Goal: Task Accomplishment & Management: Complete application form

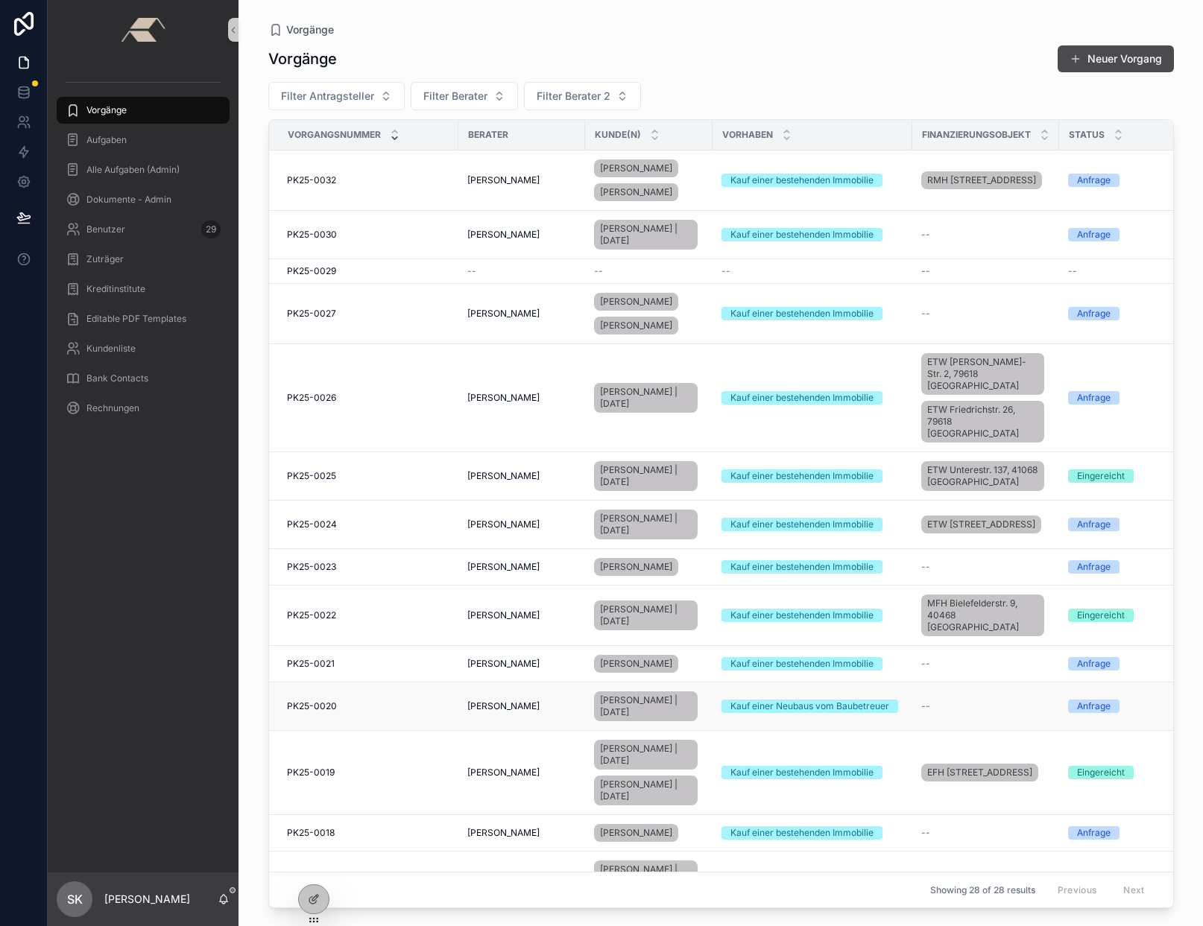
scroll to position [1242, 0]
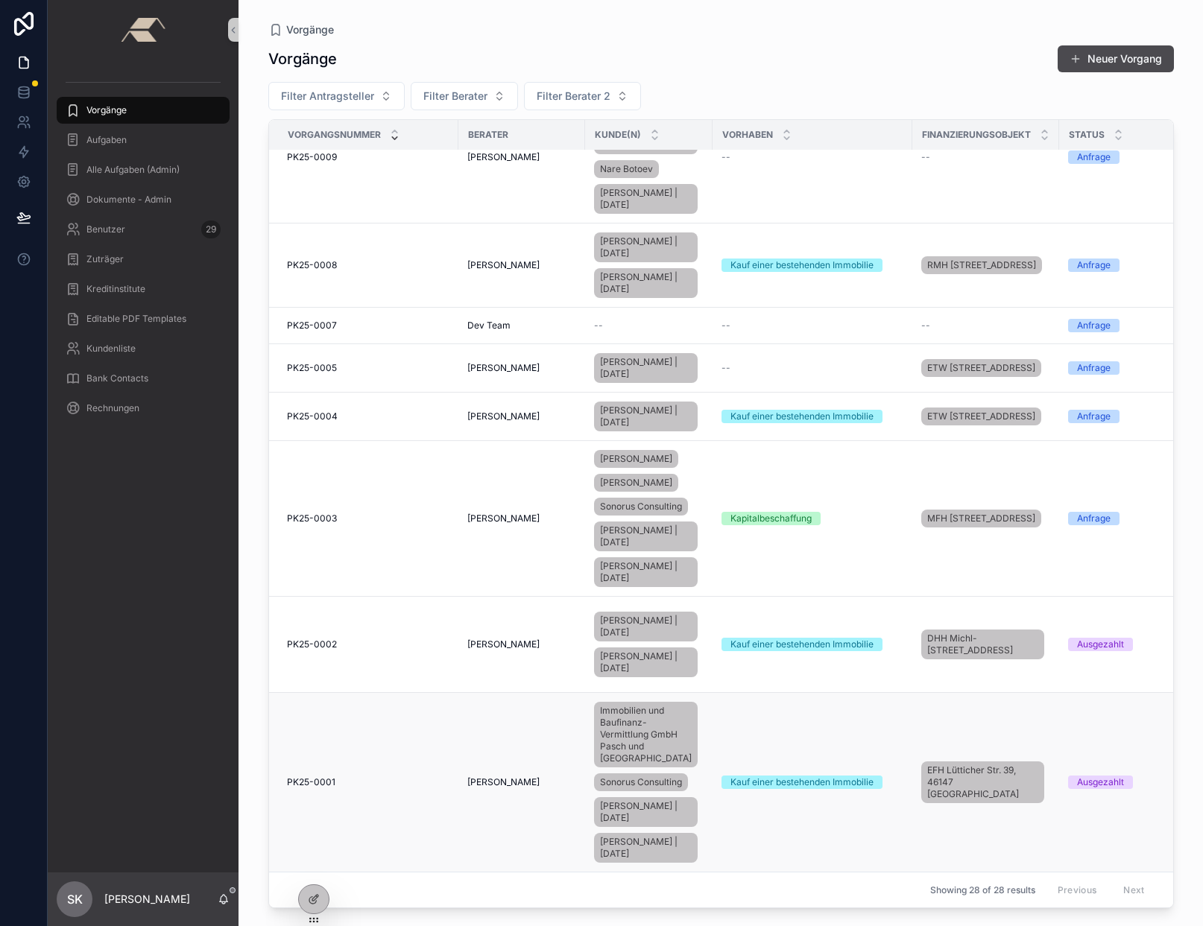
click at [325, 777] on span "PK25-0001" at bounding box center [311, 783] width 48 height 12
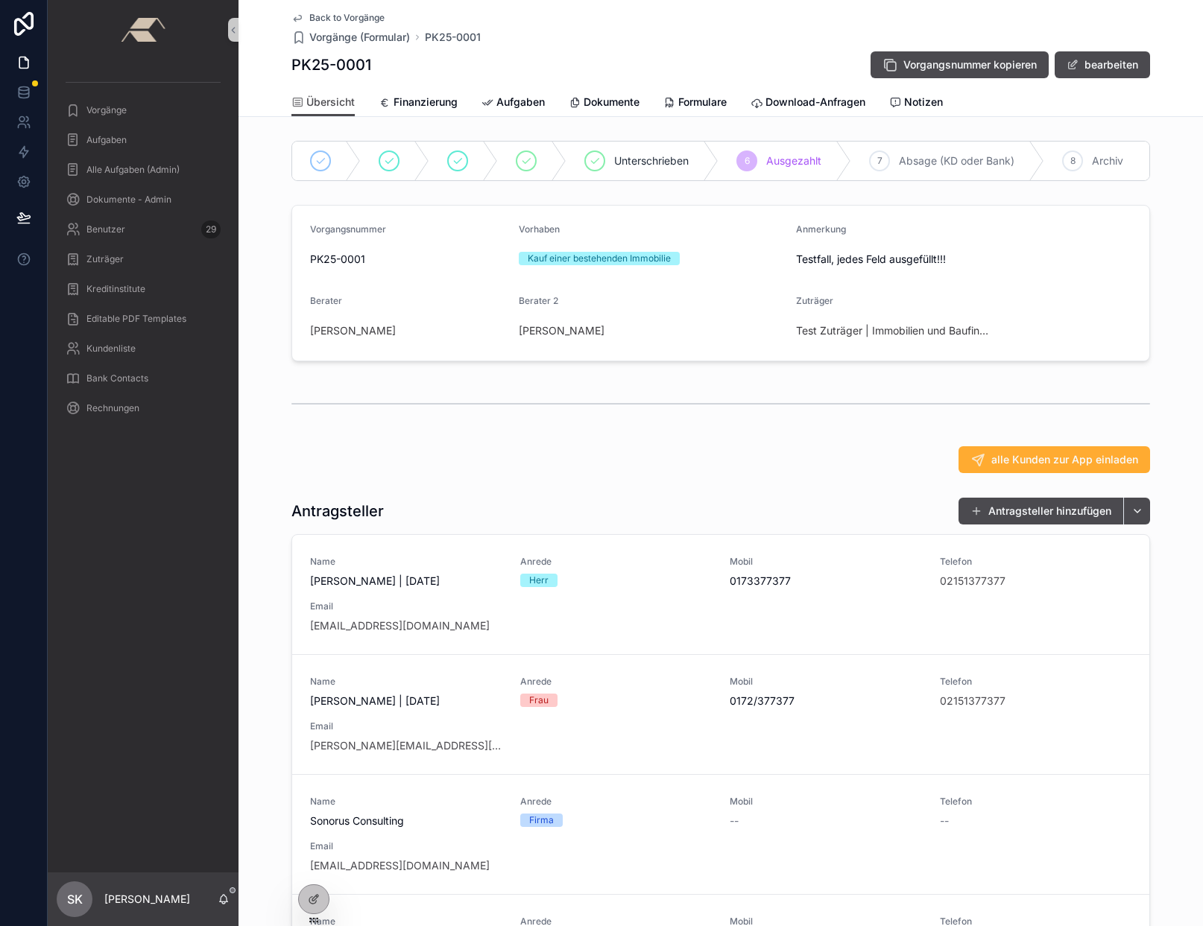
click at [321, 20] on span "Back to Vorgänge" at bounding box center [346, 18] width 75 height 12
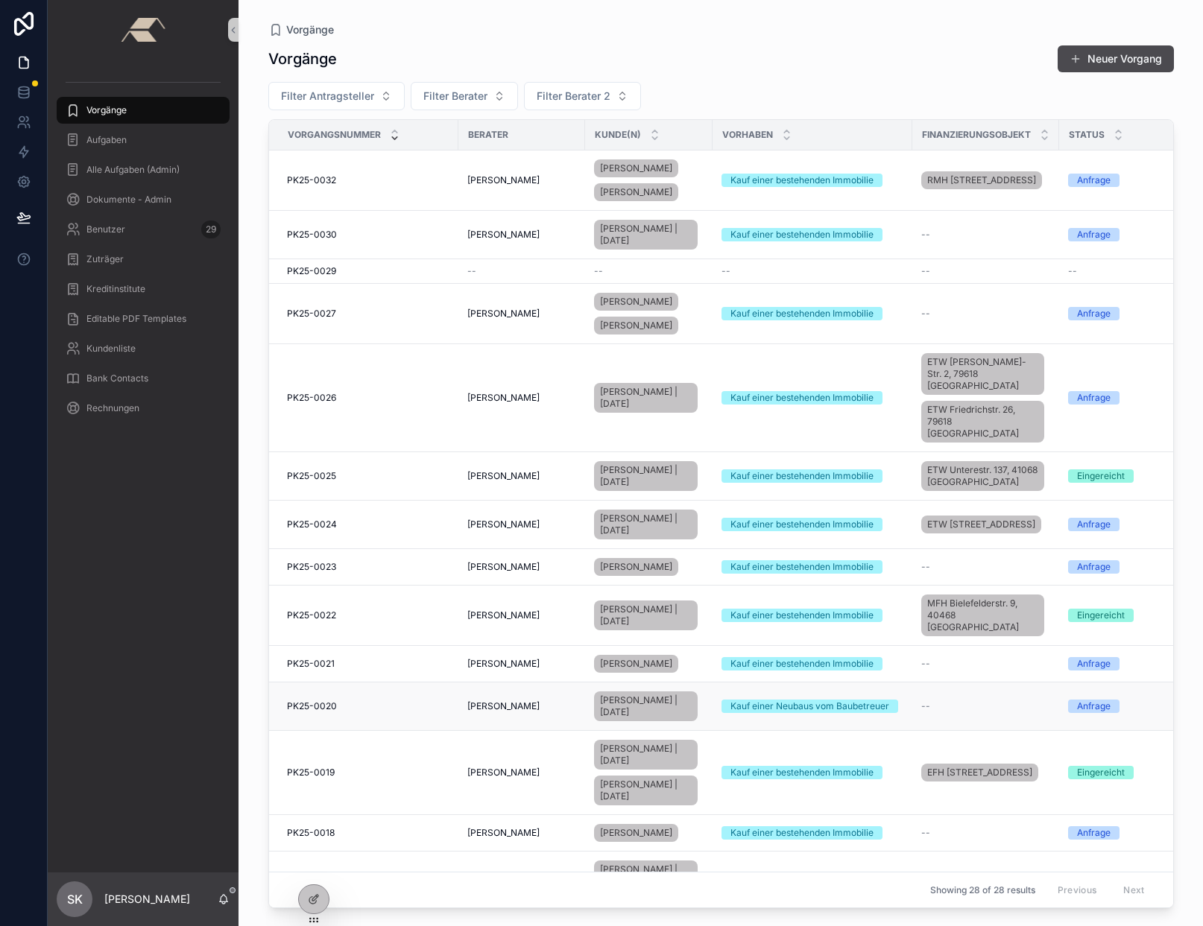
scroll to position [1242, 0]
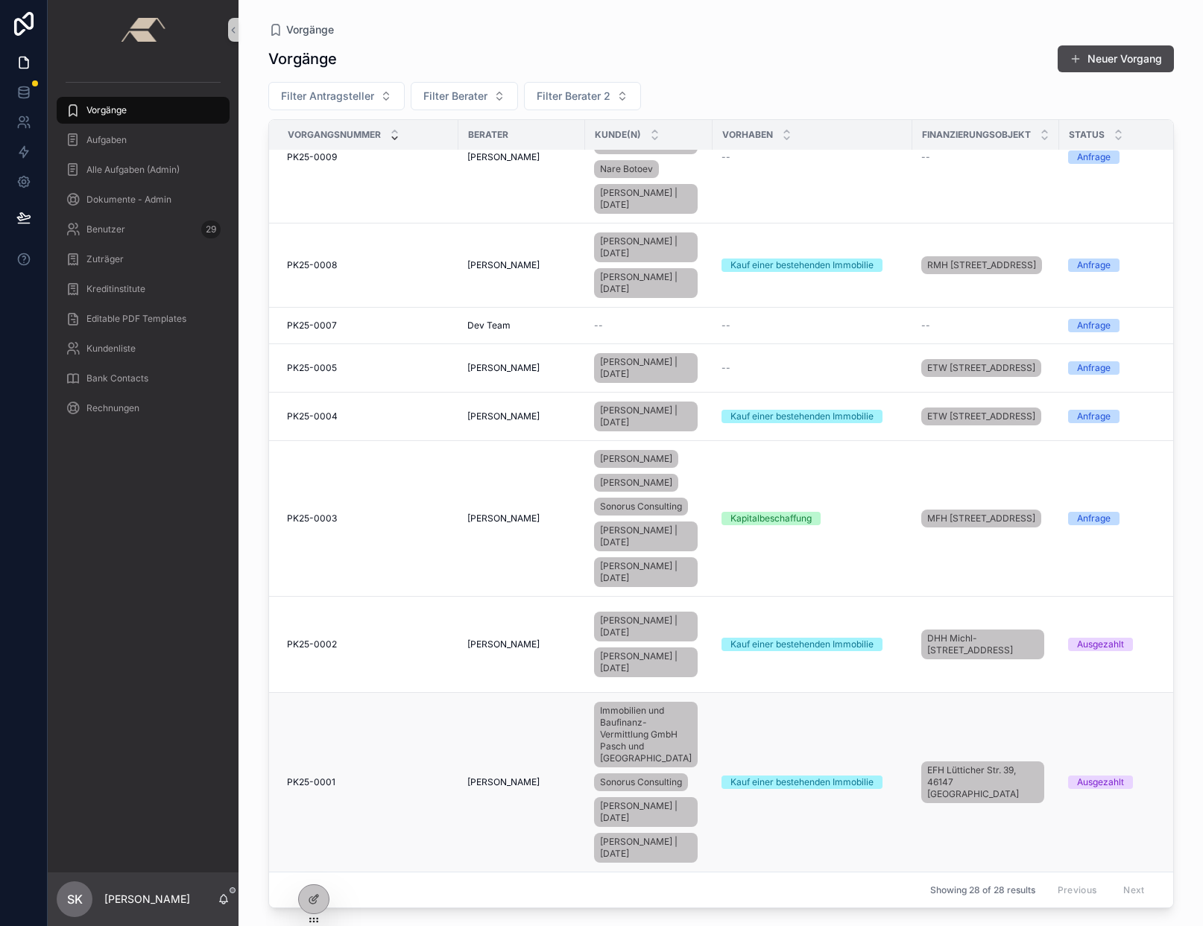
click at [320, 777] on span "PK25-0001" at bounding box center [311, 783] width 48 height 12
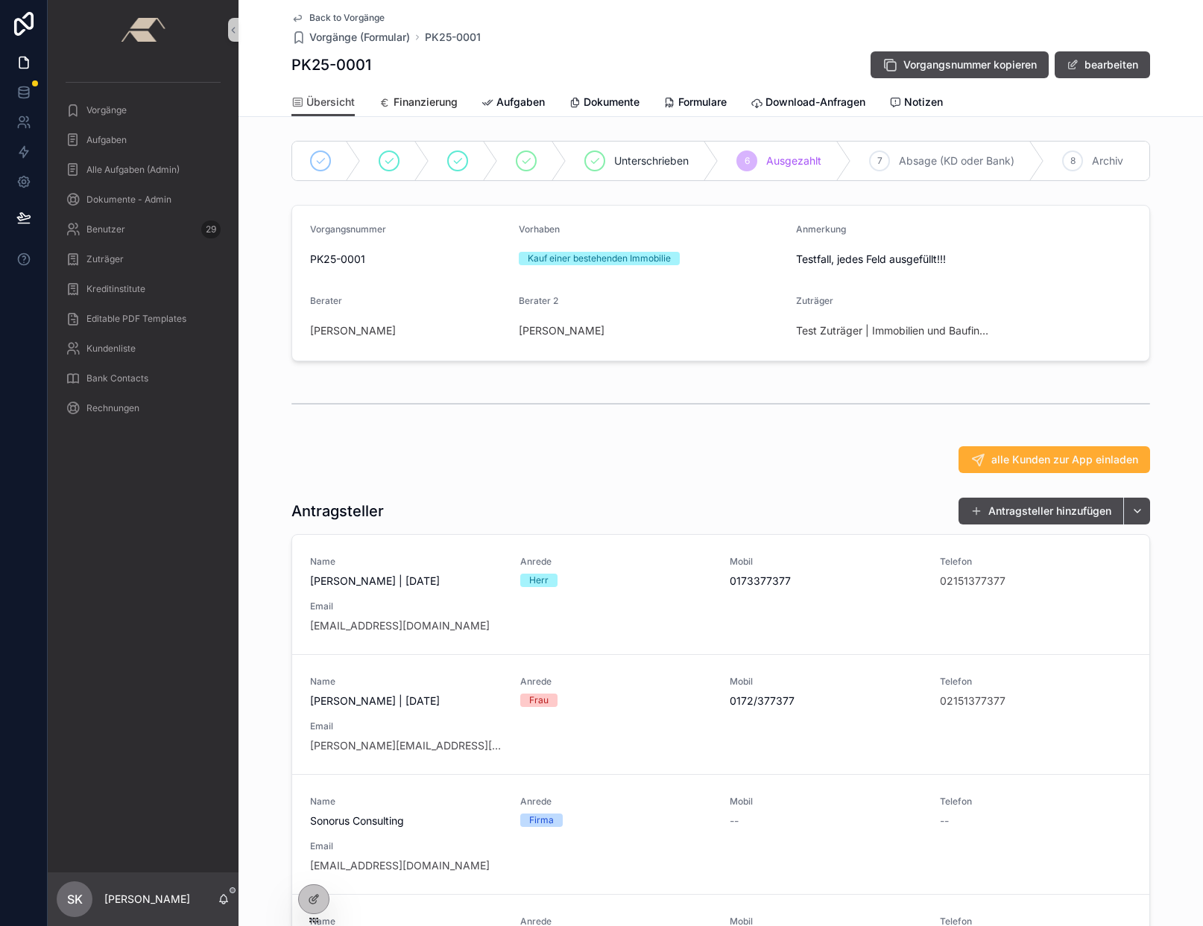
click at [417, 100] on span "Finanzierung" at bounding box center [425, 102] width 64 height 15
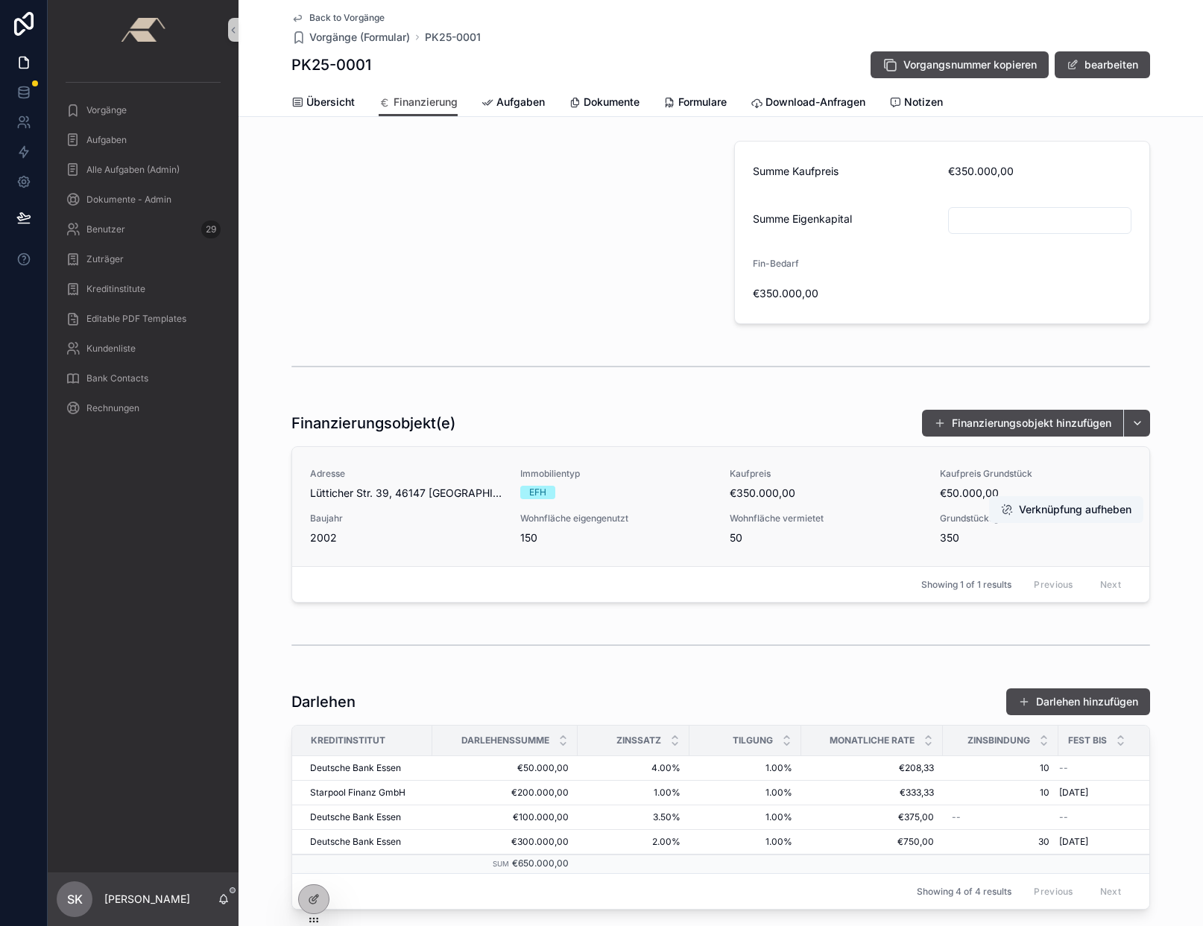
click at [633, 495] on div "EFH" at bounding box center [616, 492] width 192 height 13
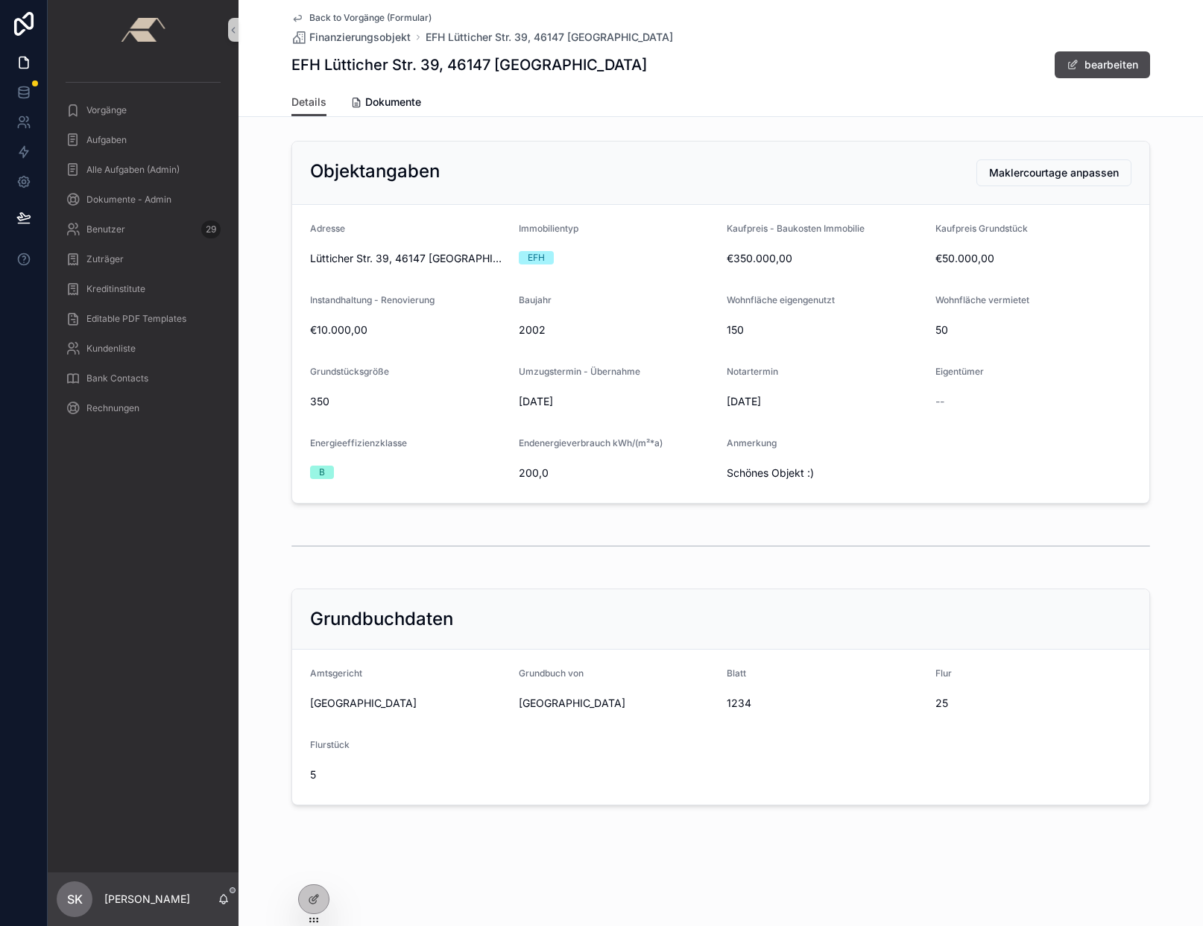
click at [359, 18] on span "Back to Vorgänge (Formular)" at bounding box center [370, 18] width 122 height 12
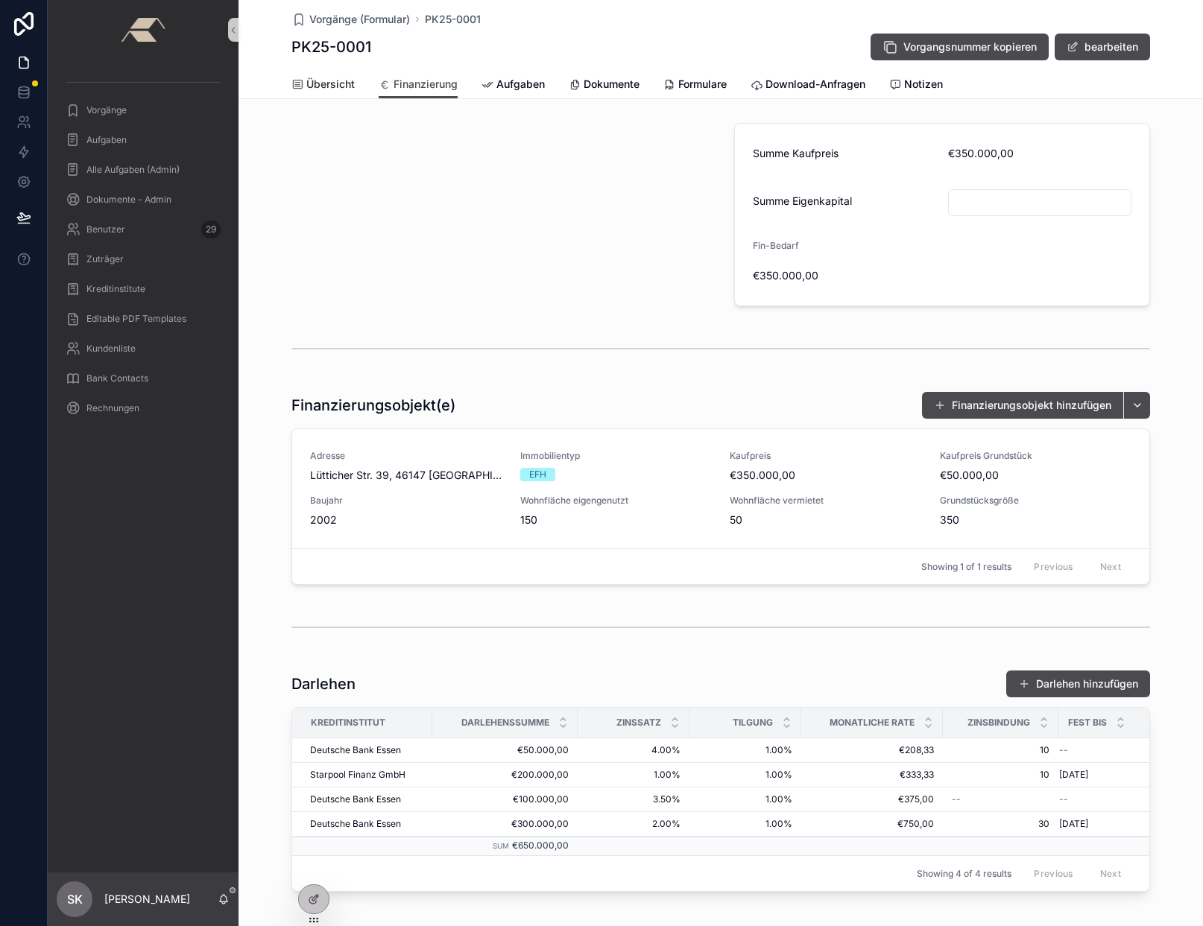
click at [320, 80] on span "Übersicht" at bounding box center [330, 84] width 48 height 15
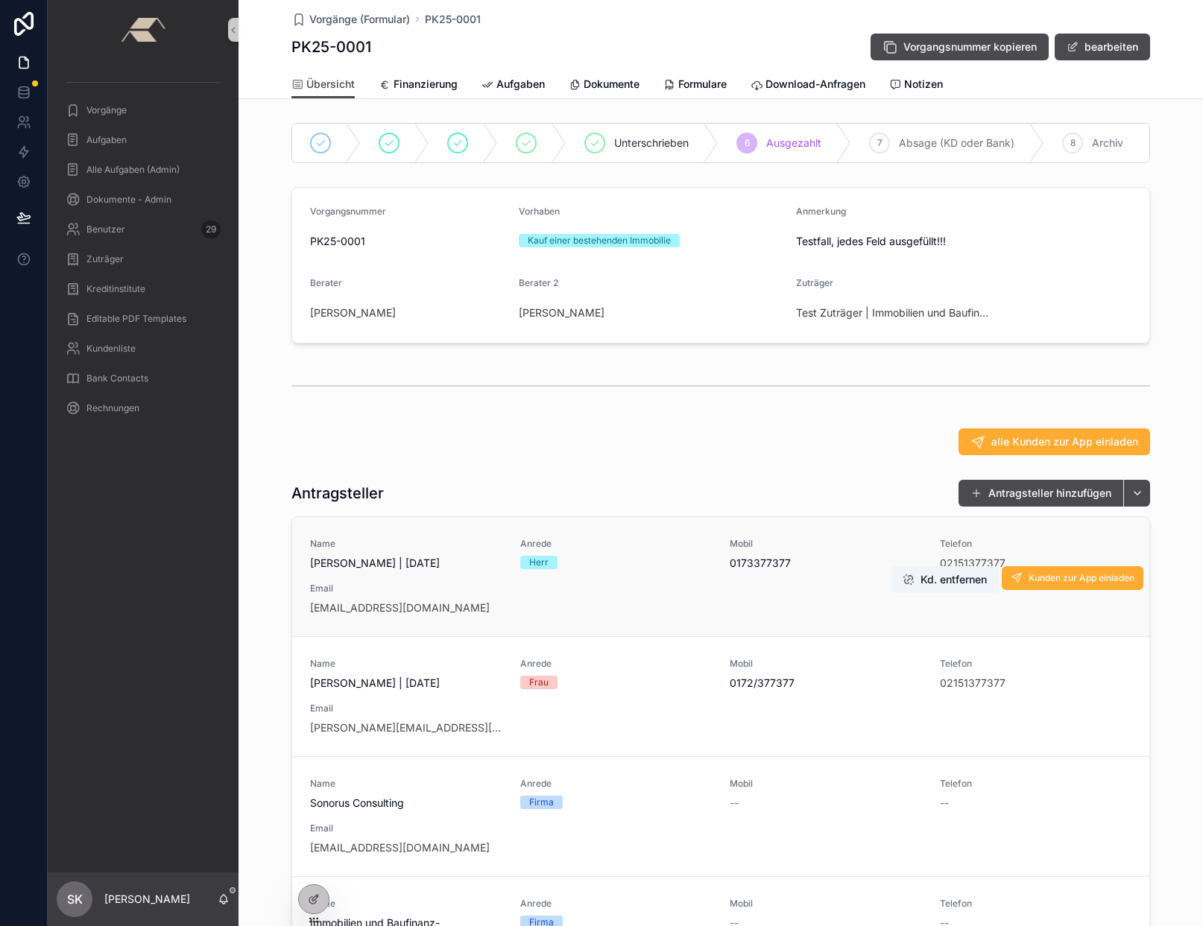
click at [458, 588] on div "Name [PERSON_NAME] | [DATE] Anrede Herr Mobil [PHONE_NUMBER] Telefon 0215137737…" at bounding box center [720, 577] width 821 height 78
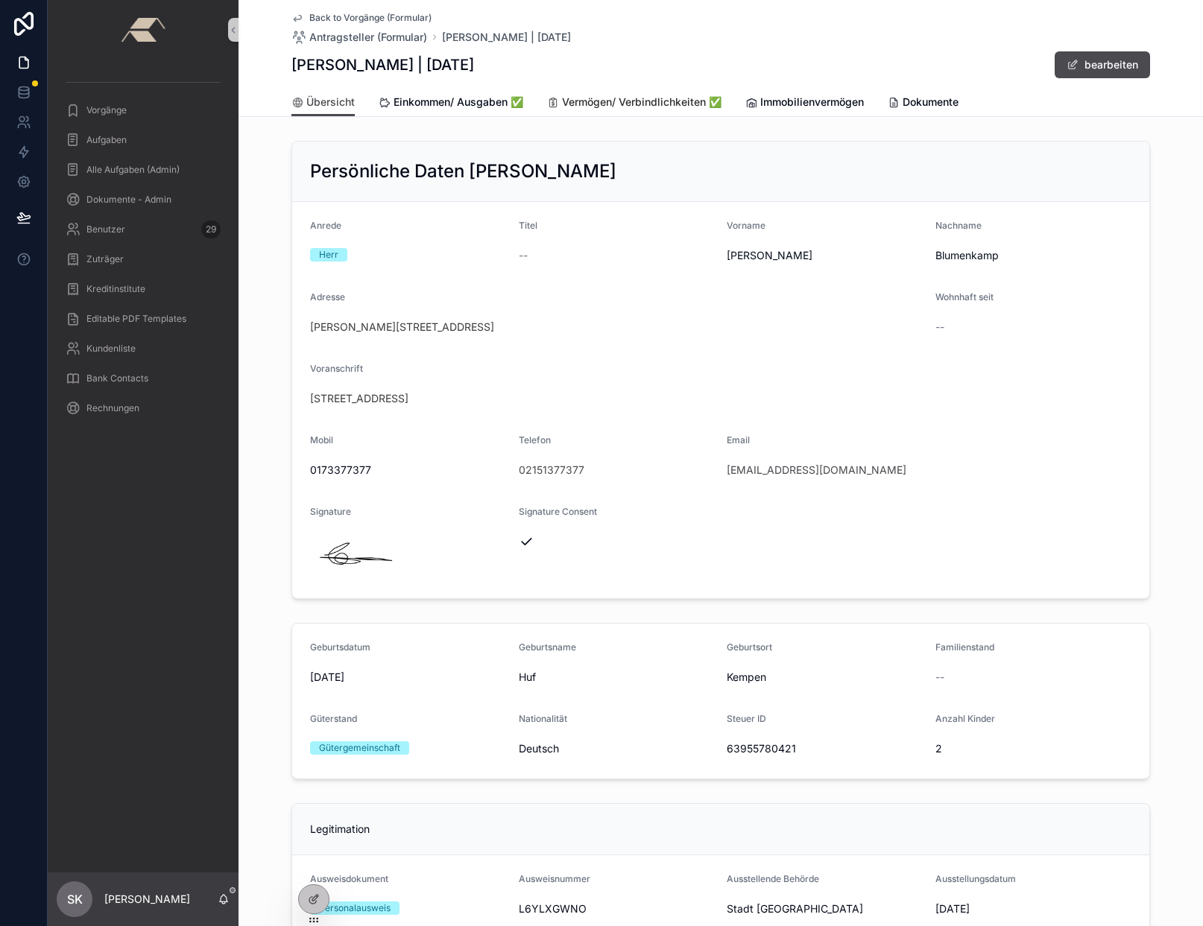
click at [575, 99] on span "Vermögen/ Verbindlichkeiten ✅" at bounding box center [641, 102] width 159 height 15
